Goal: Information Seeking & Learning: Learn about a topic

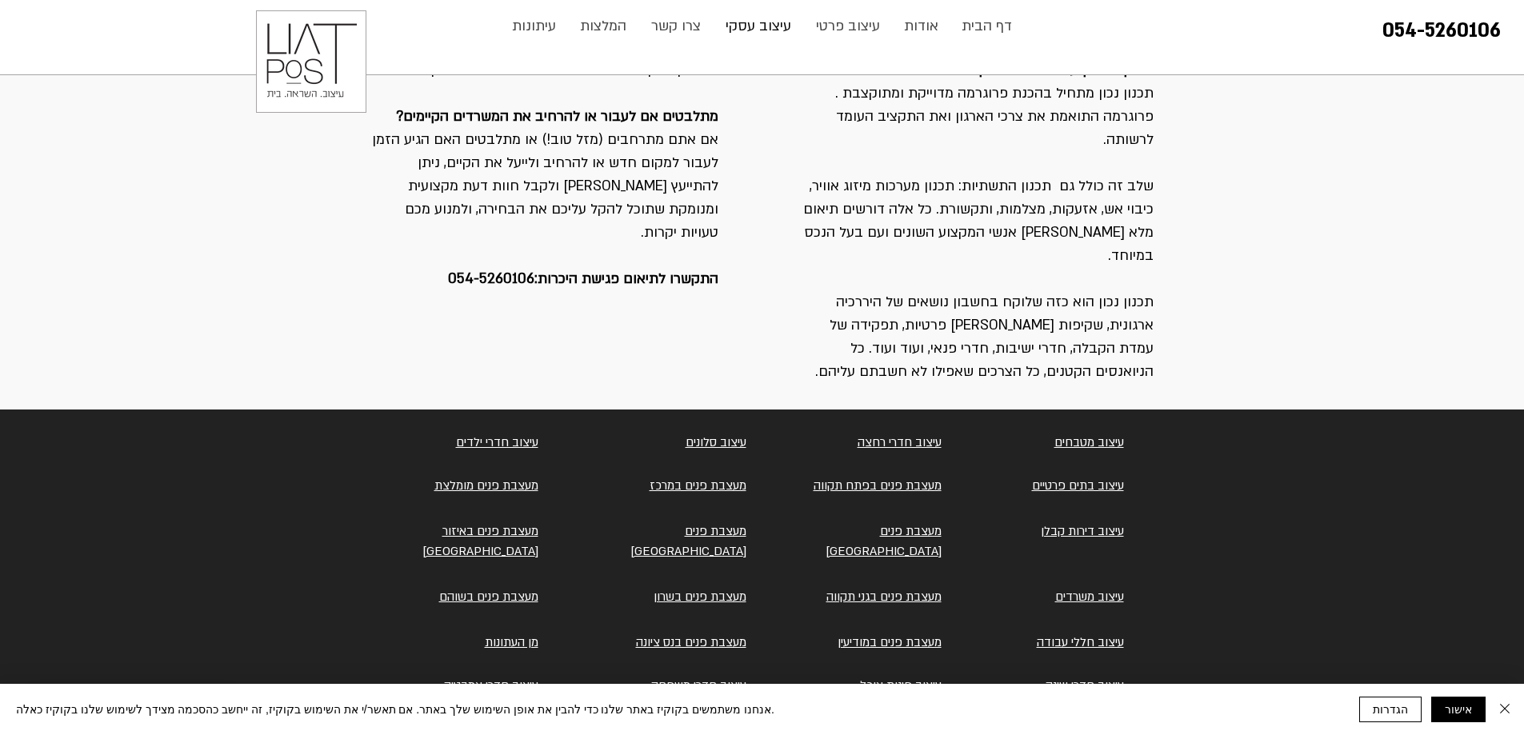
scroll to position [1741, 0]
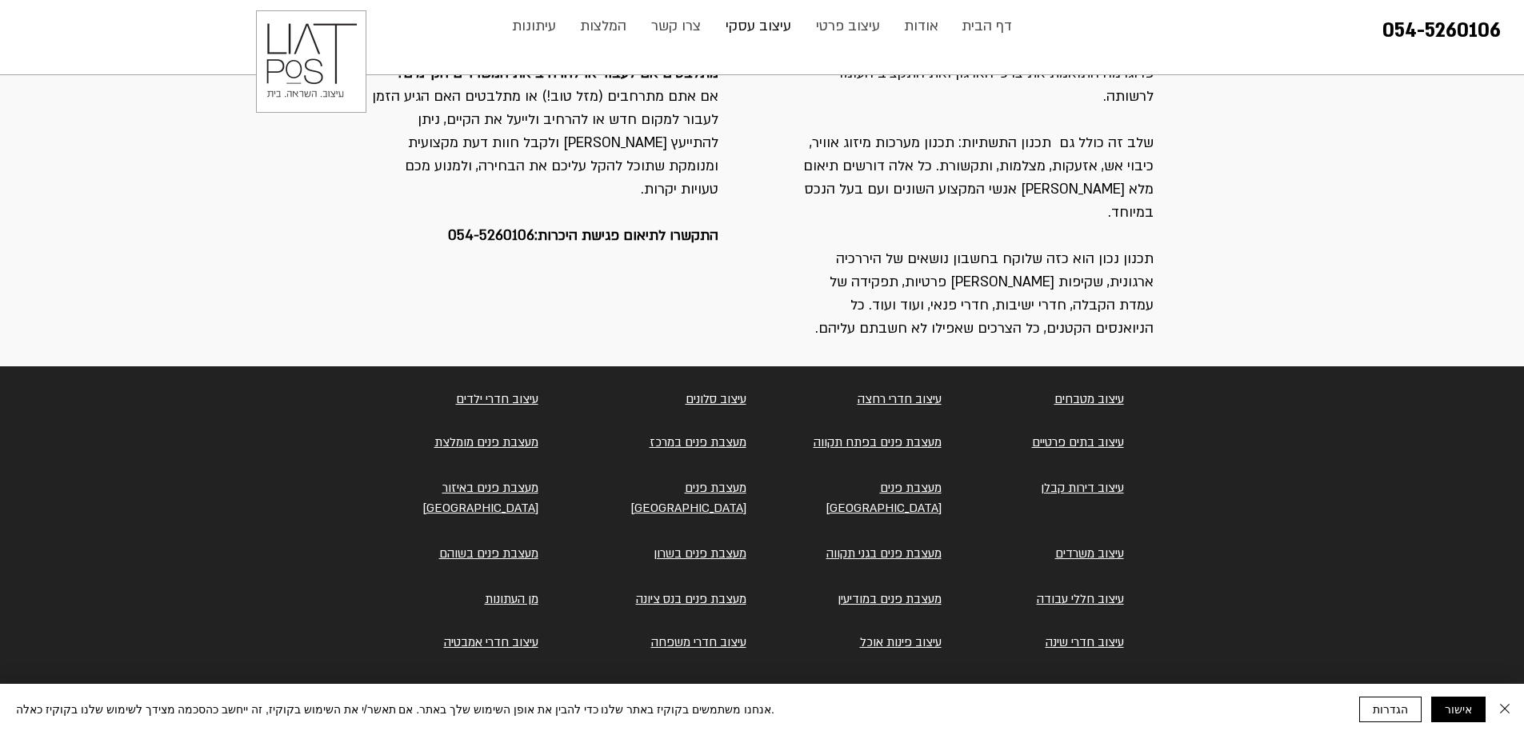
click at [1074, 546] on link "עיצוב משרדים" at bounding box center [1089, 554] width 69 height 16
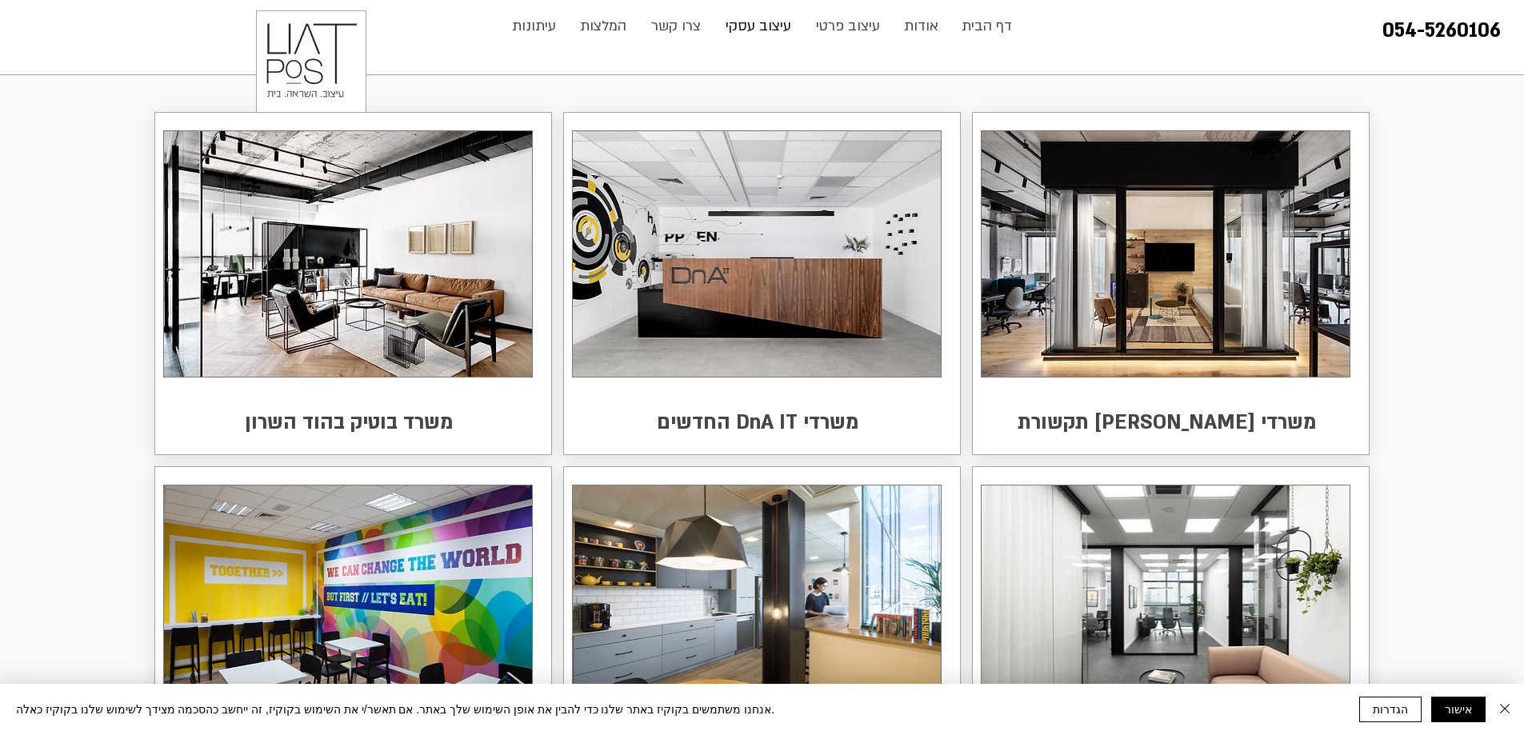
scroll to position [0, 0]
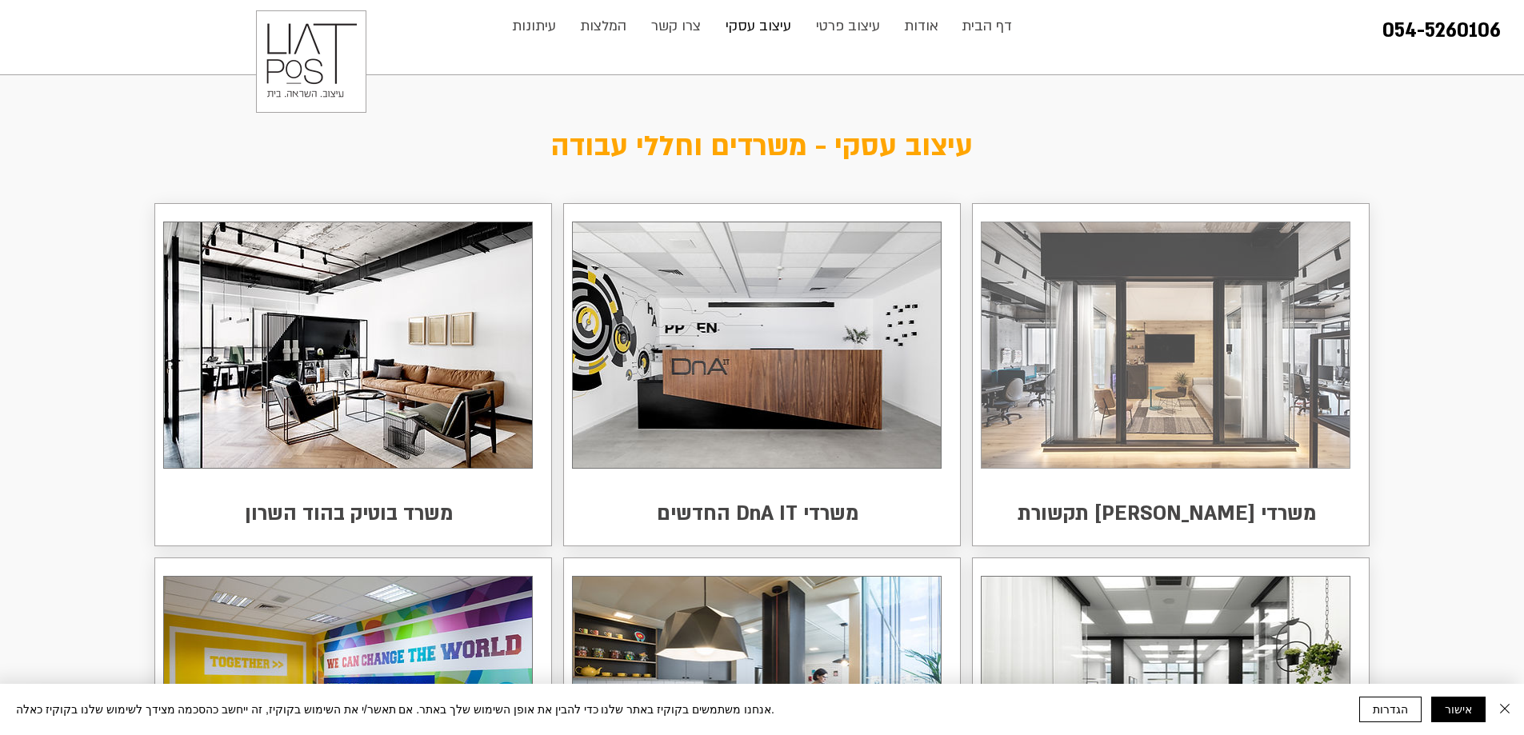
click at [1160, 397] on img at bounding box center [1166, 345] width 368 height 246
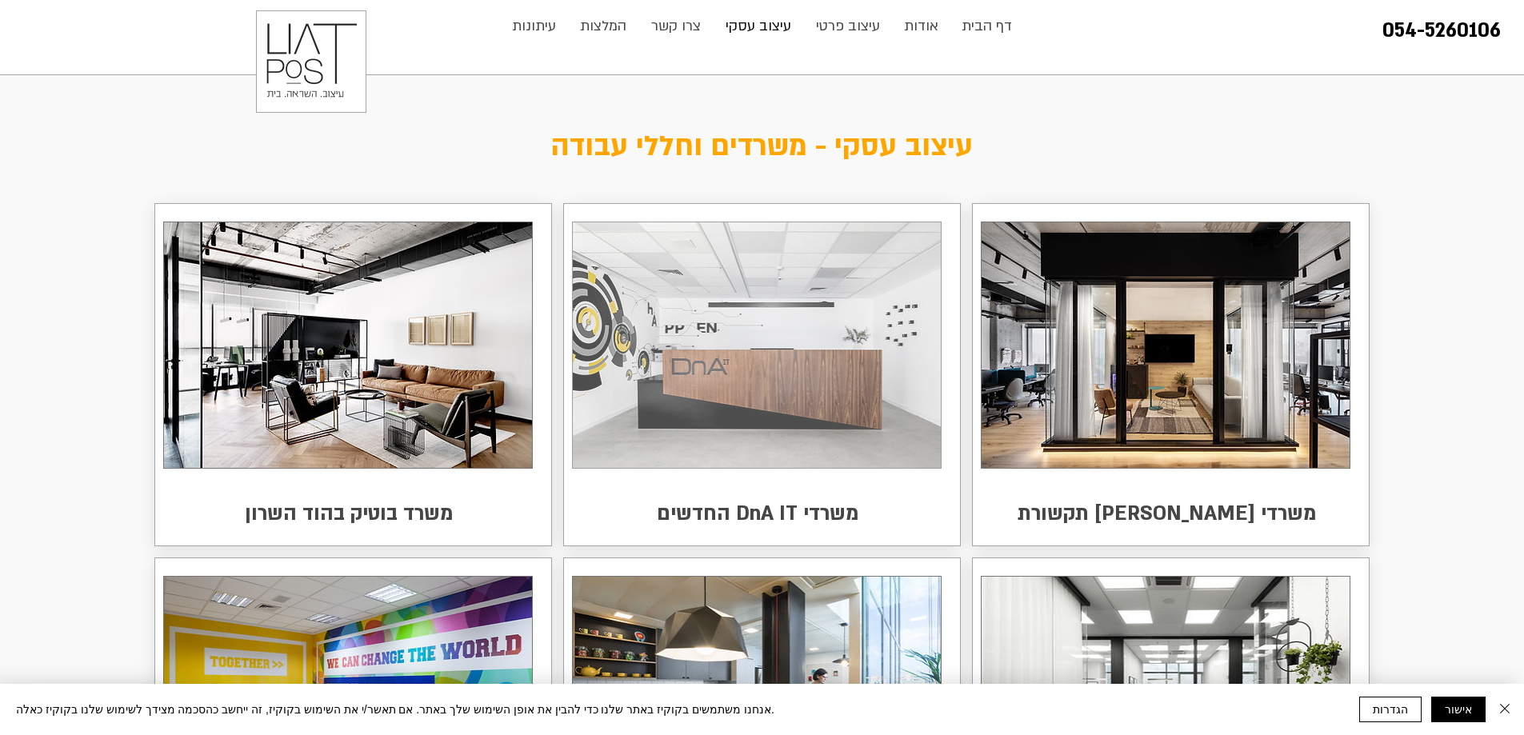
click at [766, 408] on img at bounding box center [757, 345] width 368 height 246
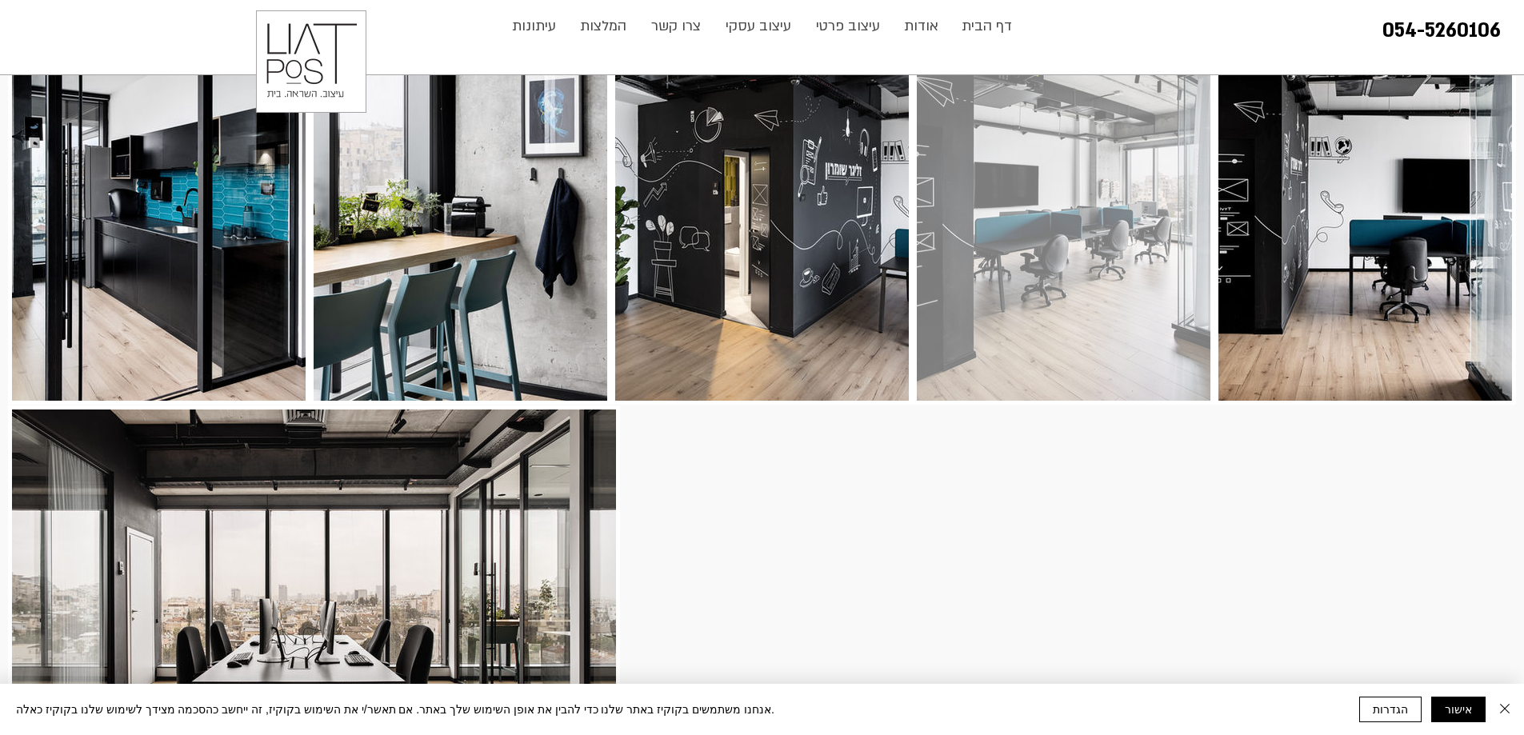
scroll to position [2139, 0]
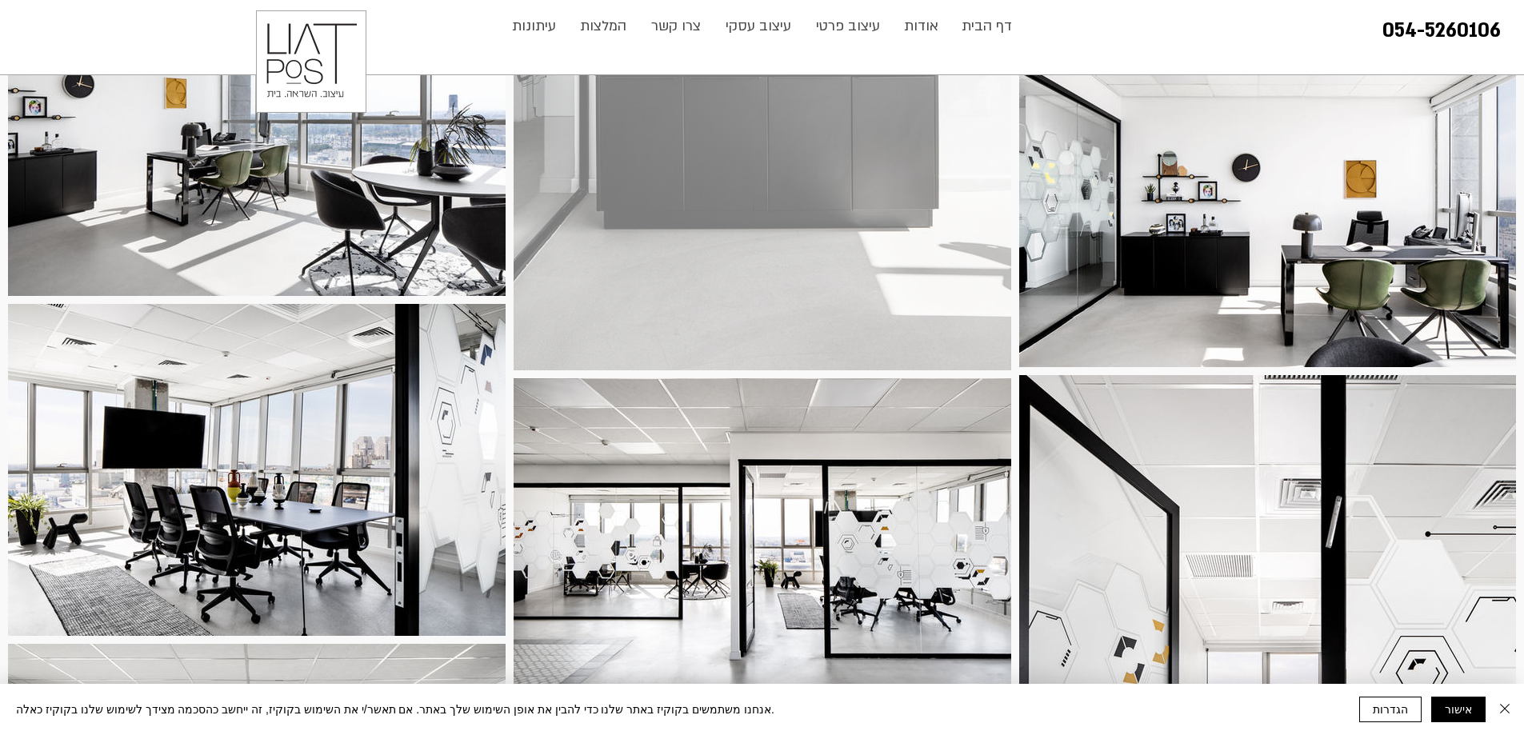
scroll to position [1760, 0]
